Goal: Ask a question

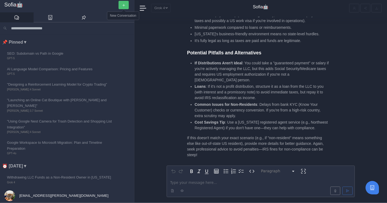
click at [124, 3] on button "button" at bounding box center [123, 5] width 10 height 8
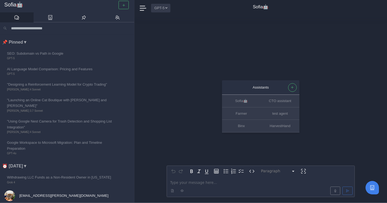
click at [162, 10] on button "GPT-5" at bounding box center [160, 8] width 19 height 8
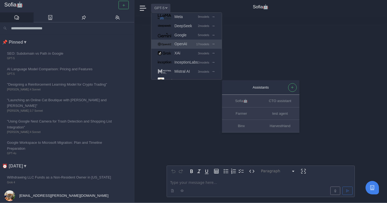
scroll to position [26, 0]
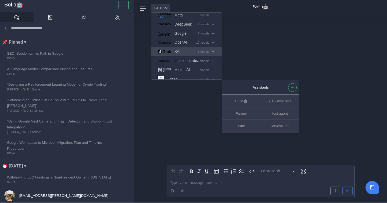
click at [179, 49] on span "XAi" at bounding box center [177, 51] width 6 height 6
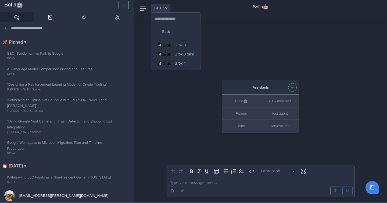
scroll to position [0, 0]
click at [196, 61] on link "Grok 4" at bounding box center [175, 63] width 49 height 9
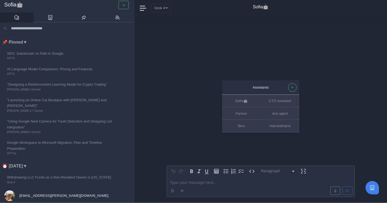
click at [186, 185] on div at bounding box center [261, 190] width 186 height 10
click at [186, 184] on p "editable markdown" at bounding box center [260, 182] width 181 height 6
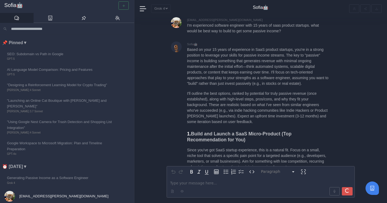
click at [275, 72] on p "Based on your 15 years of experience in SaaS product startups, you're in a stro…" at bounding box center [258, 66] width 142 height 39
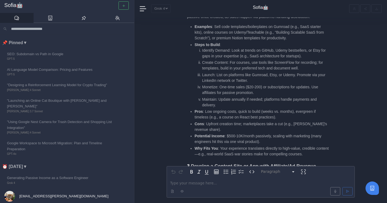
scroll to position [-307, 0]
drag, startPoint x: 213, startPoint y: 32, endPoint x: 273, endPoint y: 35, distance: 60.0
click at [274, 35] on ul "Examples : Sell code templates/boilerplates on Gumroad (e.g., SaaS starter kits…" at bounding box center [258, 89] width 142 height 133
click at [251, 41] on li "Steps to Build : Identify Demand: Look at trends on GitHub, Udemy bestsellers, …" at bounding box center [262, 74] width 135 height 66
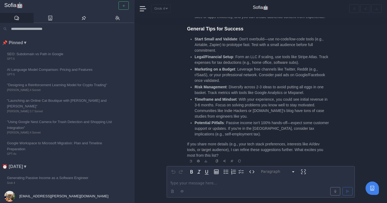
scroll to position [1, 0]
